Goal: Information Seeking & Learning: Understand process/instructions

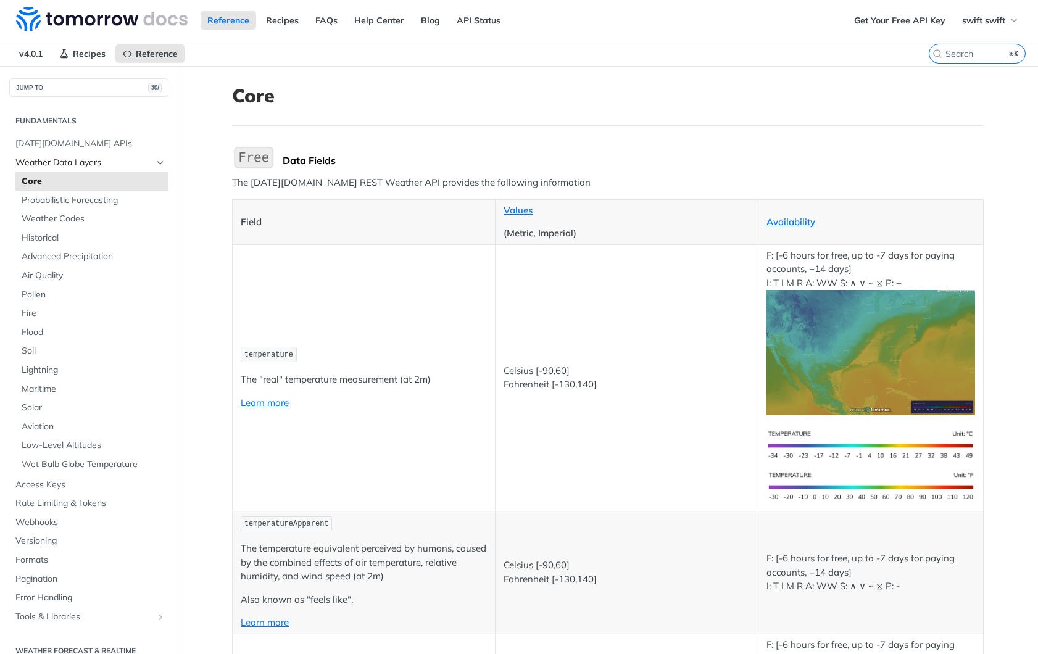
click at [64, 164] on span "Weather Data Layers" at bounding box center [83, 163] width 137 height 12
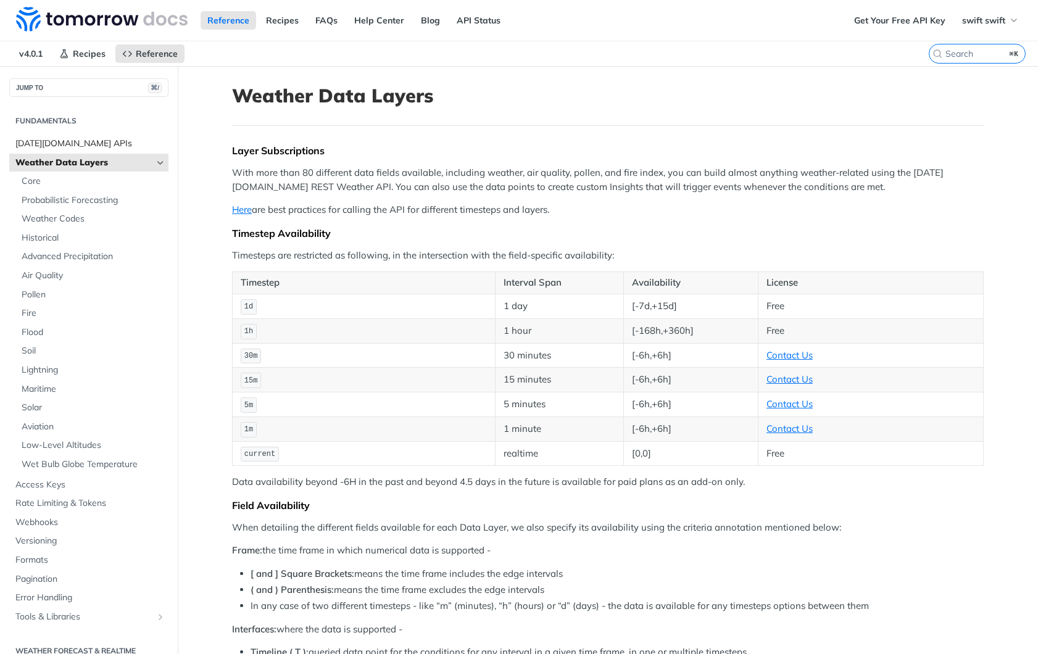
click at [69, 141] on span "[DATE][DOMAIN_NAME] APIs" at bounding box center [90, 144] width 150 height 12
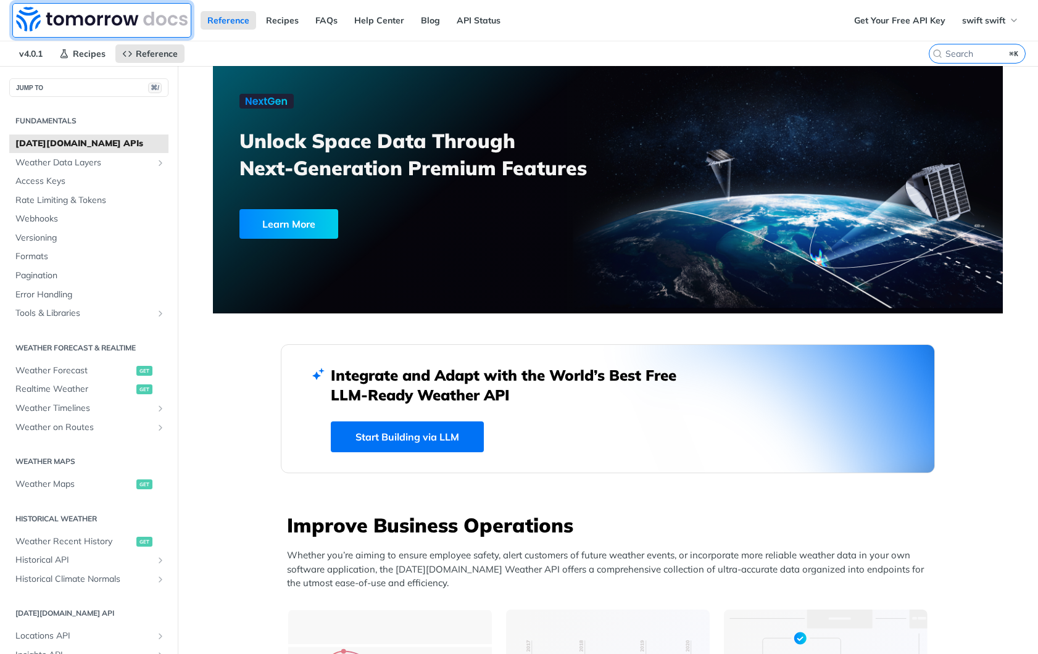
click at [90, 17] on img at bounding box center [102, 19] width 172 height 25
click at [140, 54] on span "Reference" at bounding box center [157, 53] width 42 height 11
click at [52, 371] on span "Weather Forecast" at bounding box center [74, 371] width 118 height 12
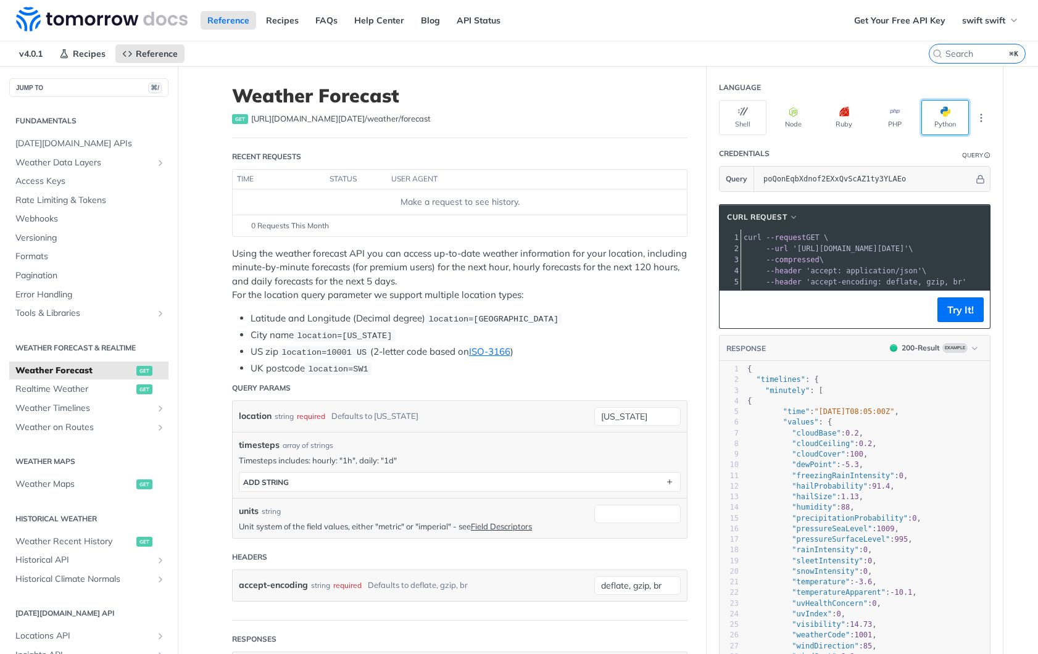
click at [950, 112] on span "button" at bounding box center [950, 112] width 0 height 10
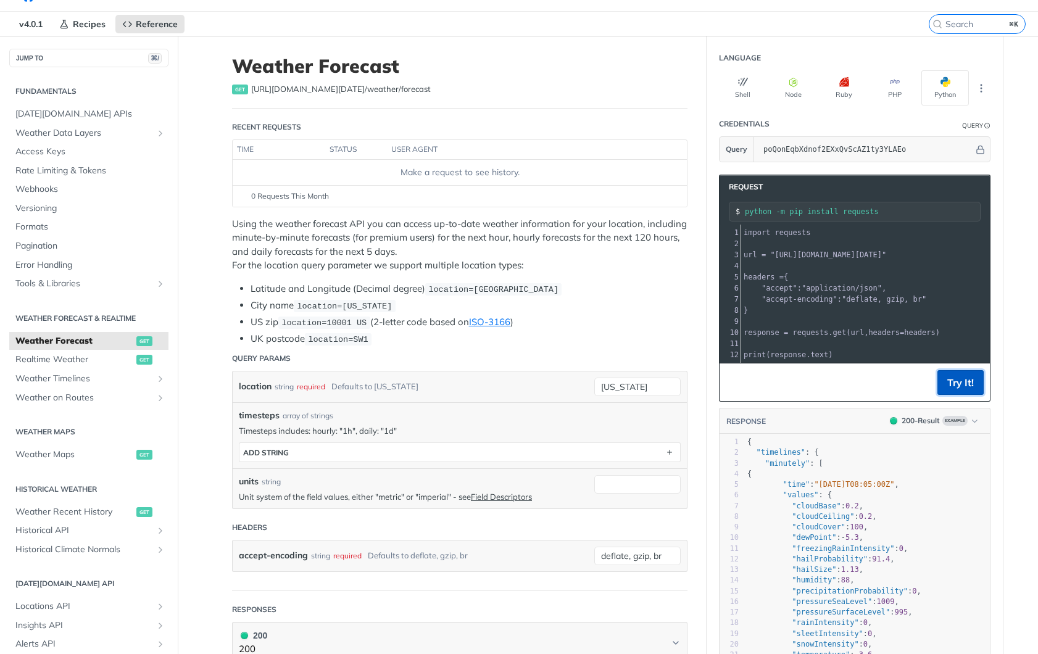
click at [968, 386] on button "Try It!" at bounding box center [960, 382] width 46 height 25
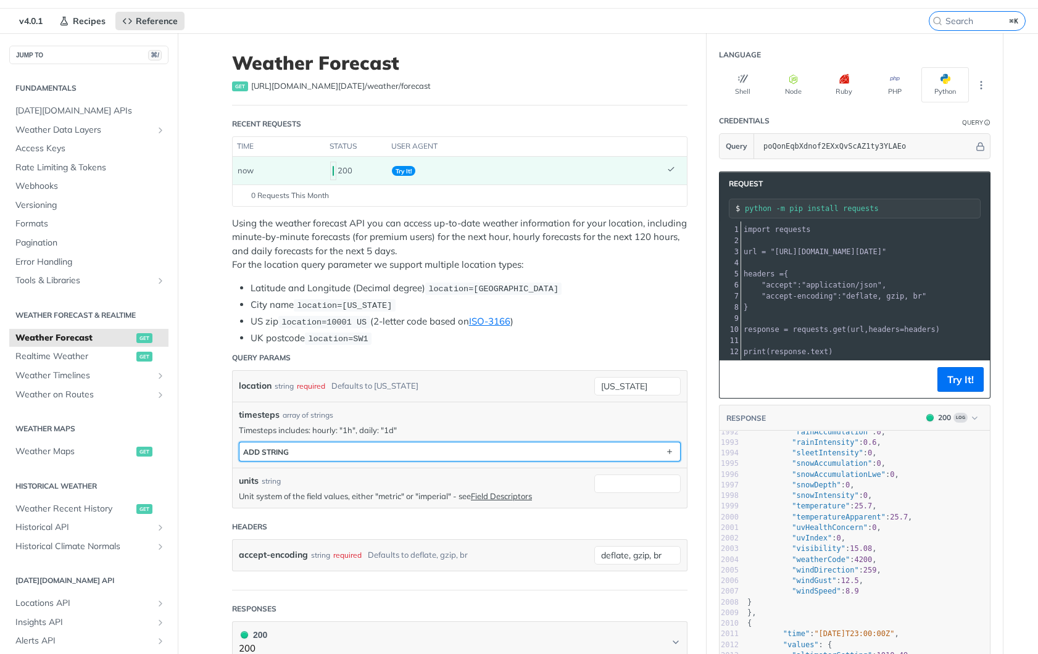
click at [373, 450] on button "ADD string" at bounding box center [459, 451] width 441 height 19
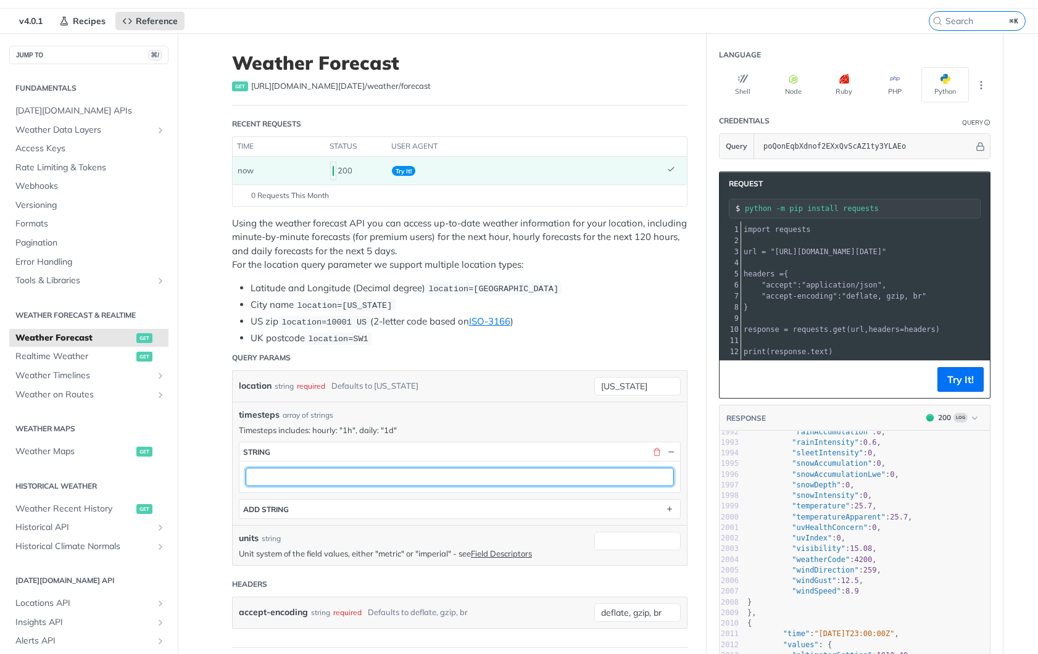
click at [334, 476] on input "text" at bounding box center [460, 477] width 428 height 19
type input "1d"
click at [476, 442] on section "string 1d" at bounding box center [460, 467] width 442 height 51
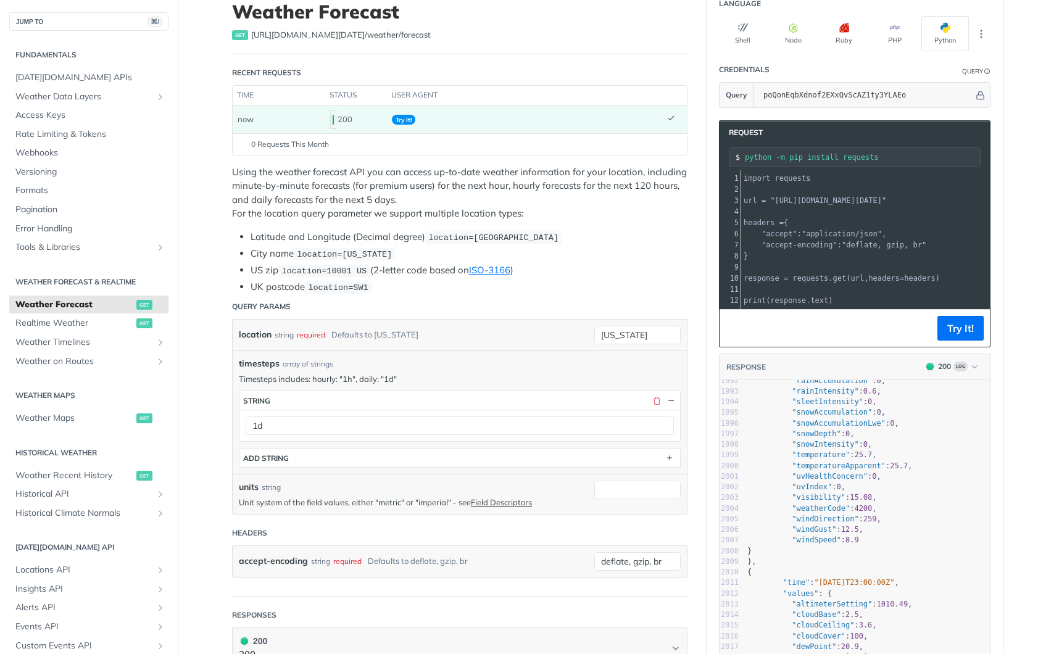
click at [836, 253] on pre "}" at bounding box center [1019, 256] width 557 height 11
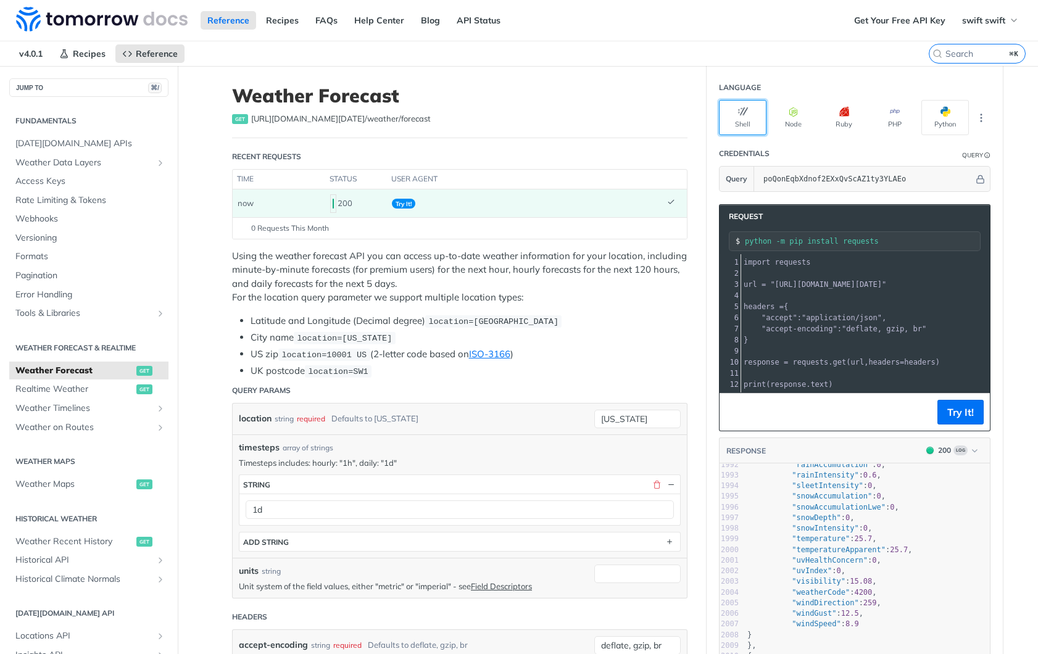
click at [745, 123] on button "Shell" at bounding box center [743, 117] width 48 height 35
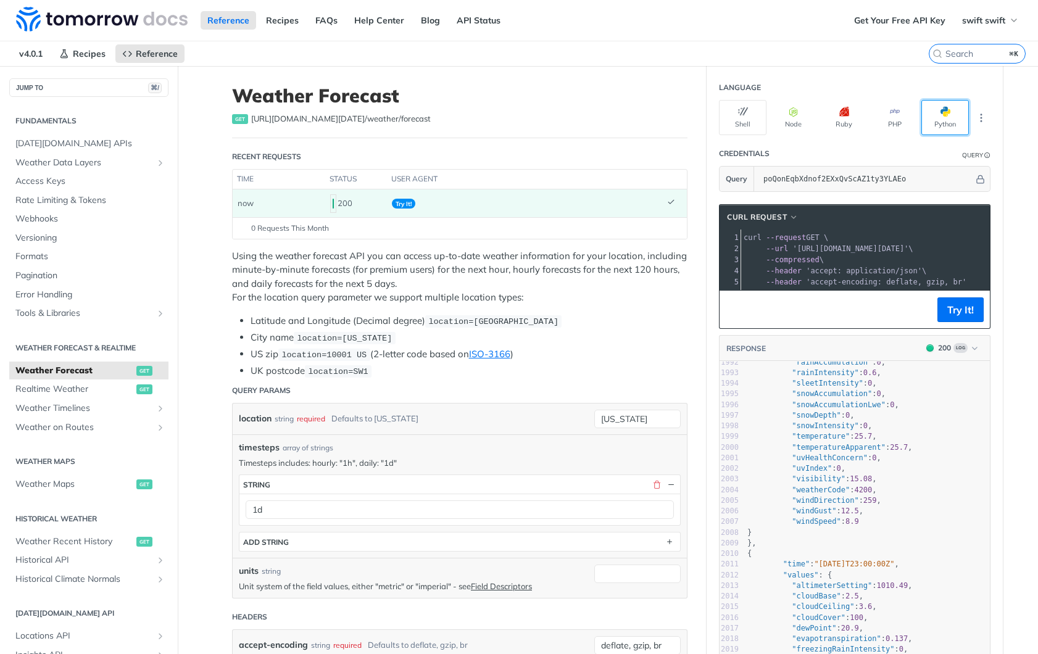
click at [946, 121] on button "Python" at bounding box center [945, 117] width 48 height 35
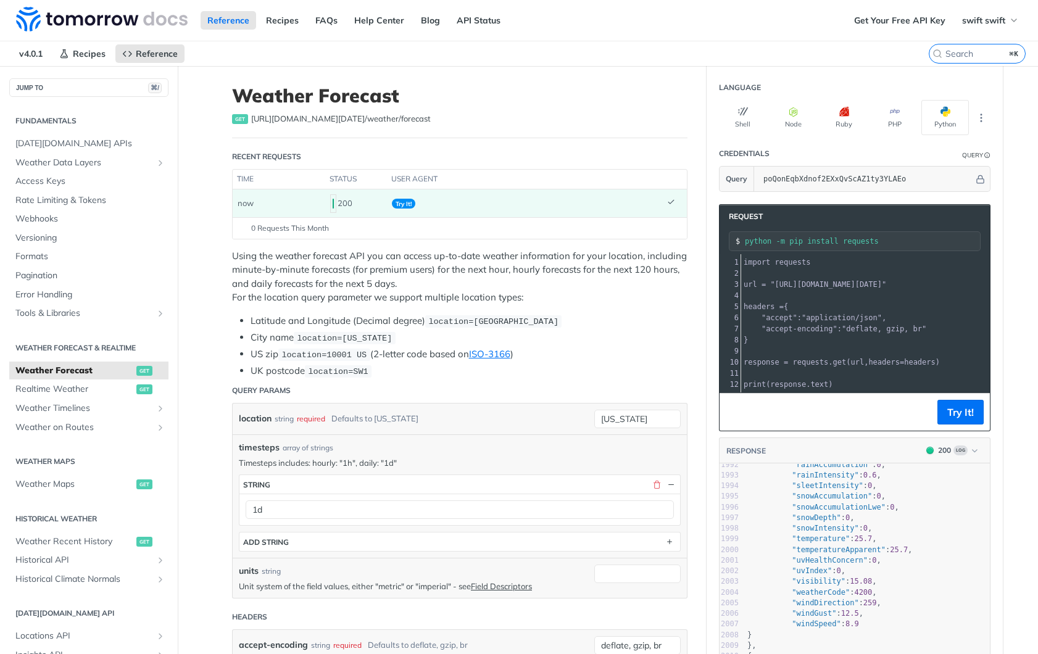
drag, startPoint x: 883, startPoint y: 276, endPoint x: 856, endPoint y: 284, distance: 28.5
click at [883, 276] on pre "​" at bounding box center [1019, 273] width 557 height 11
click at [837, 285] on span ""[URL][DOMAIN_NAME][DATE]"" at bounding box center [828, 284] width 116 height 9
click at [933, 328] on pre ""accept-encoding" : "deflate, gzip, br"" at bounding box center [1019, 328] width 557 height 11
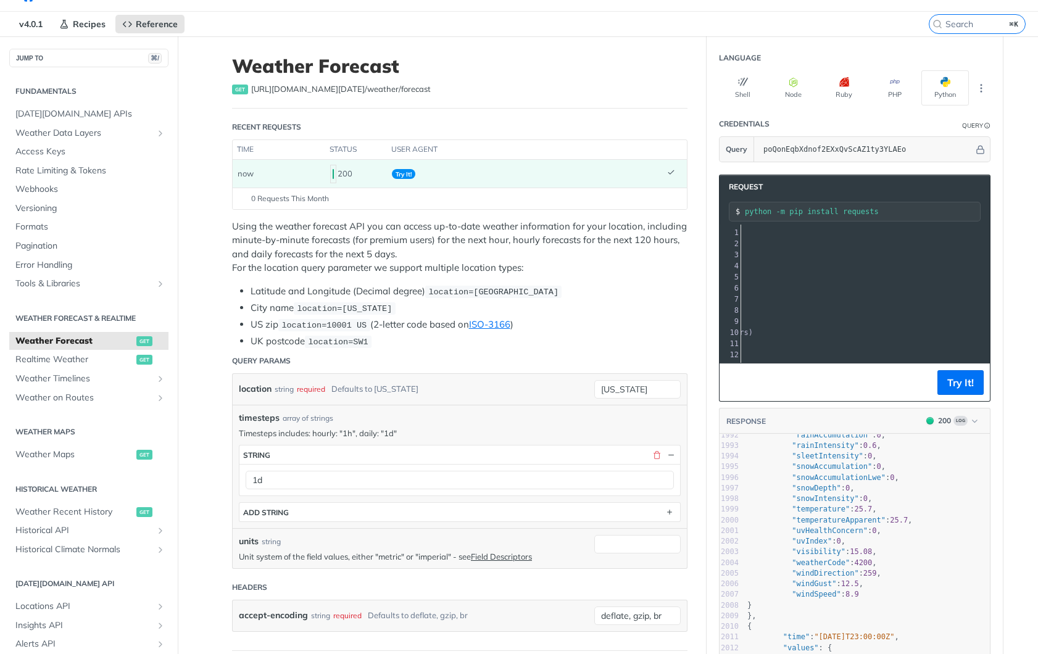
drag, startPoint x: 925, startPoint y: 254, endPoint x: 931, endPoint y: 251, distance: 6.6
click at [699, 254] on span ""[URL][DOMAIN_NAME][DATE]"" at bounding box center [641, 255] width 116 height 9
click at [958, 378] on button "Try It!" at bounding box center [960, 382] width 46 height 25
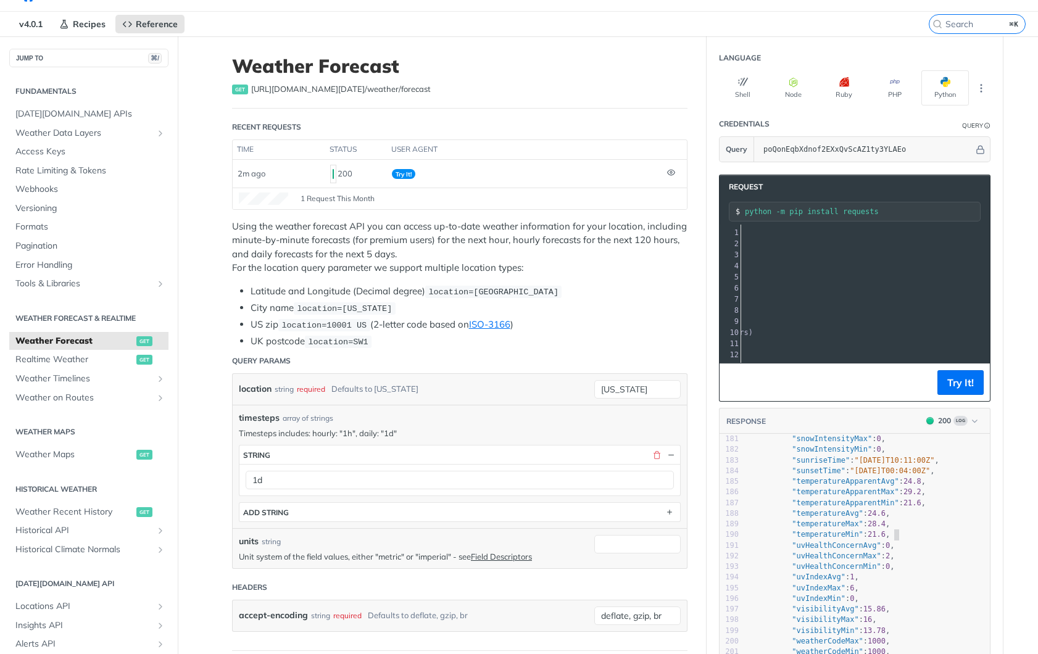
click at [897, 536] on pre ""temperatureMin" : 21.6 ," at bounding box center [867, 534] width 245 height 10
click at [699, 255] on span ""[URL][DOMAIN_NAME][DATE]"" at bounding box center [641, 255] width 116 height 9
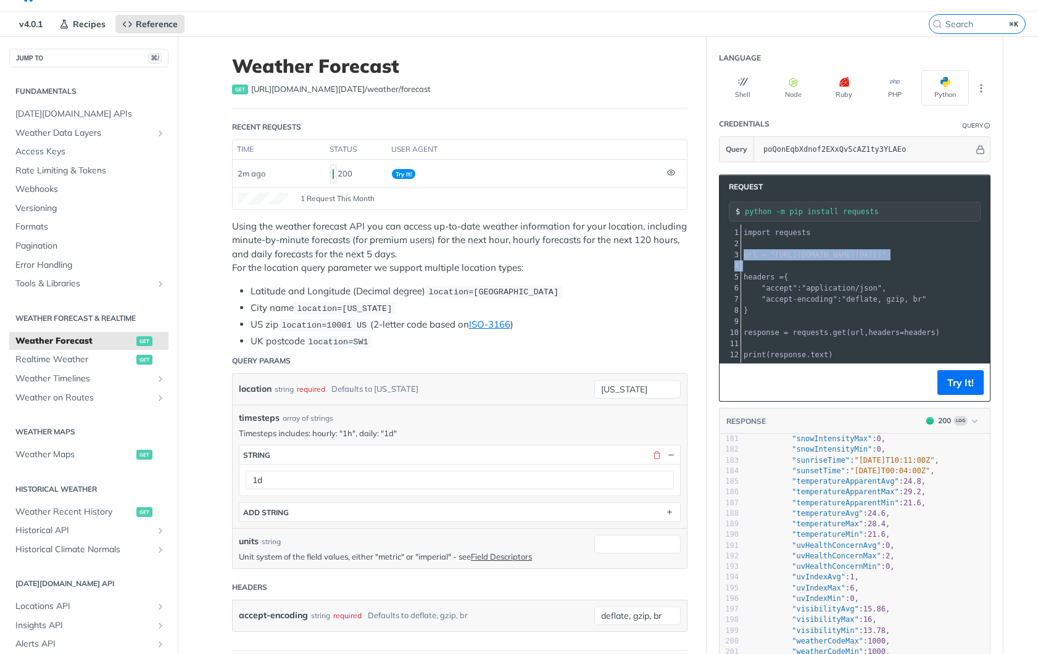
copy div "url = "[URL][DOMAIN_NAME][DATE]" 4"
